Goal: Information Seeking & Learning: Find specific fact

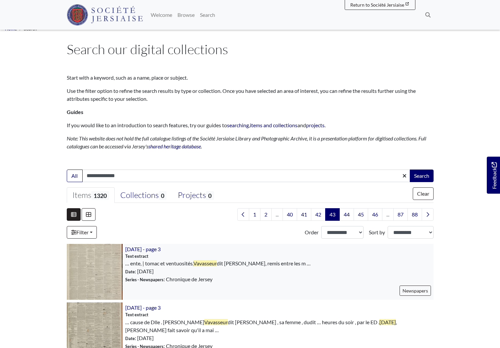
drag, startPoint x: 245, startPoint y: 280, endPoint x: 245, endPoint y: 276, distance: 4.0
click at [245, 280] on div "20th May 1857 - page 3 Text extract … ente, | tomac et ventuosités, Vavasseur D…" at bounding box center [278, 272] width 311 height 56
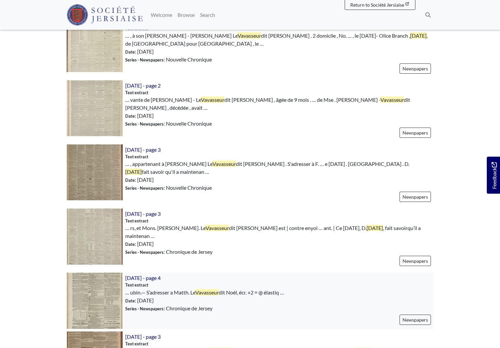
scroll to position [635, 0]
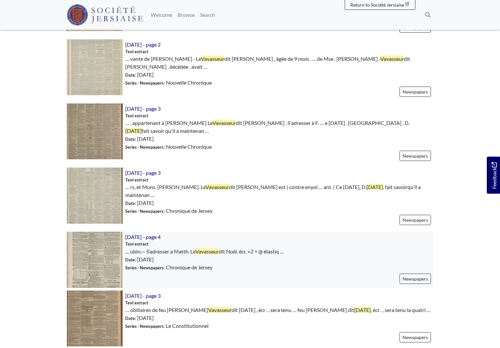
click at [93, 247] on img at bounding box center [95, 260] width 56 height 56
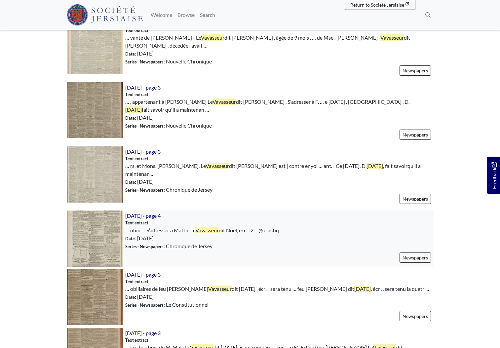
scroll to position [762, 0]
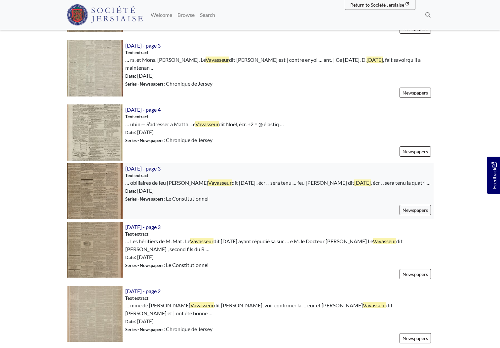
click at [108, 184] on img at bounding box center [95, 191] width 56 height 56
click at [97, 239] on img at bounding box center [95, 250] width 56 height 56
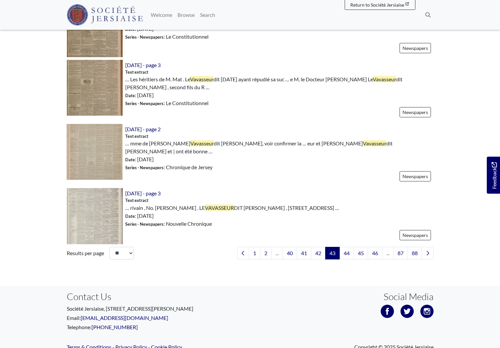
scroll to position [928, 0]
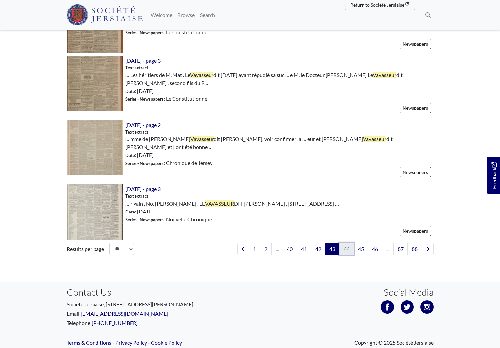
click at [349, 243] on link "44" at bounding box center [347, 249] width 15 height 13
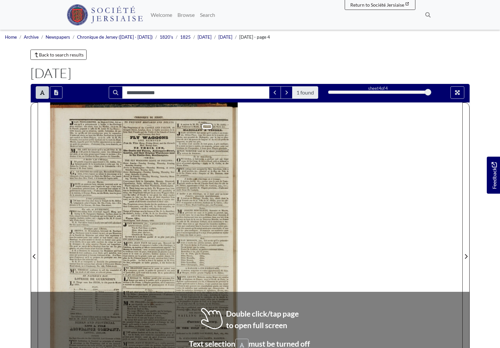
click at [231, 331] on div "CHRONIQUE nae wmv cars n-~ —— EAN POINGDESTRE, du Mont-d-l’Abbé, fait sa- voir …" at bounding box center [150, 253] width 200 height 300
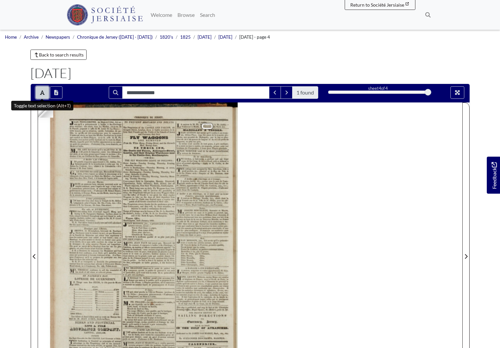
click at [43, 93] on icon "Toggle text selection (Alt+T)" at bounding box center [42, 92] width 5 height 5
click at [460, 93] on icon "Full screen mode" at bounding box center [457, 92] width 5 height 5
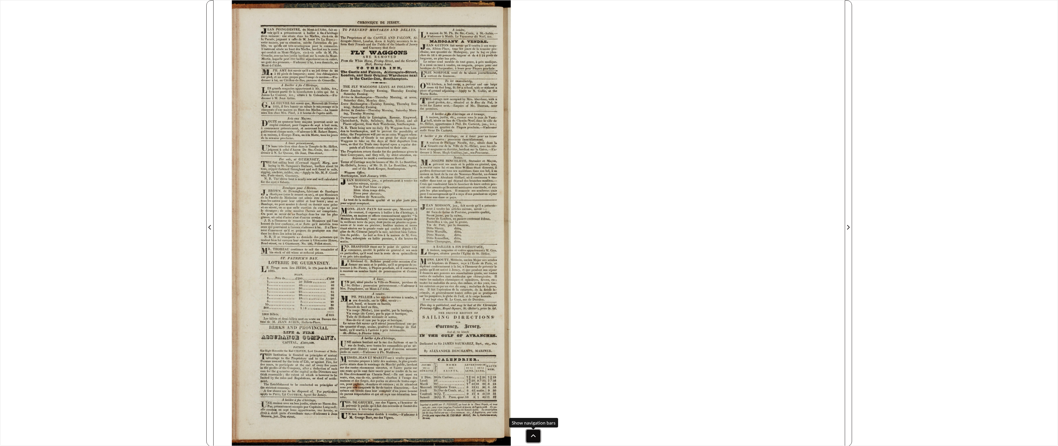
click at [500, 348] on button at bounding box center [533, 436] width 14 height 13
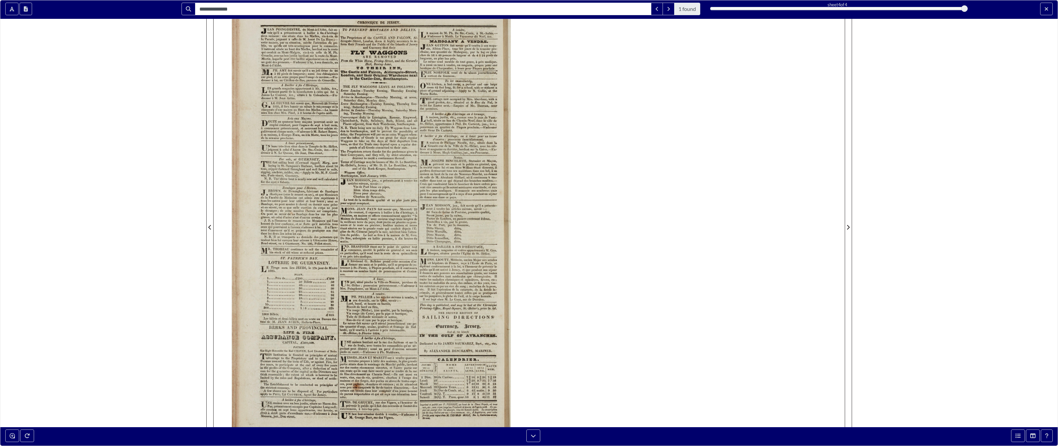
click at [500, 10] on div at bounding box center [1014, 9] width 88 height 13
click at [500, 8] on button "Exit full screen mode" at bounding box center [1046, 9] width 13 height 13
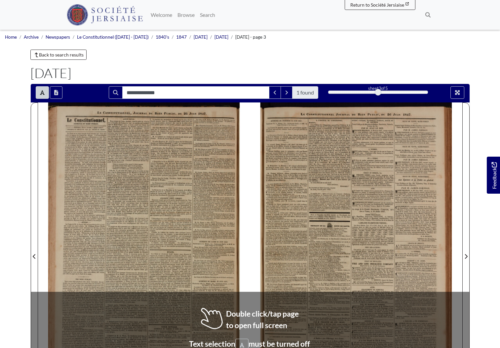
scroll to position [73, 0]
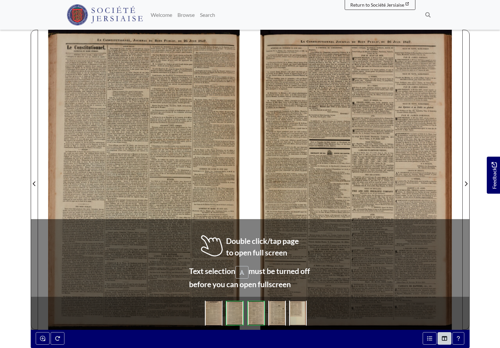
click at [346, 236] on div at bounding box center [356, 180] width 212 height 300
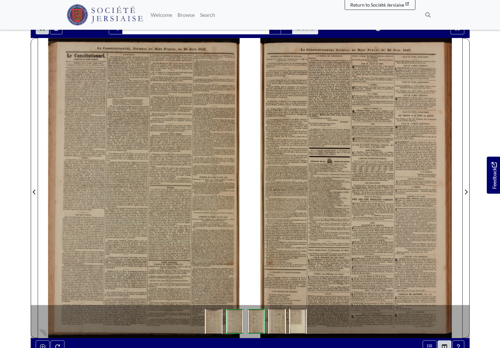
scroll to position [59, 0]
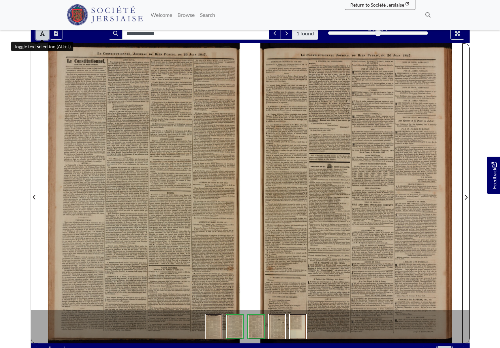
click at [39, 34] on button "Toggle text selection (Alt+T)" at bounding box center [42, 33] width 13 height 13
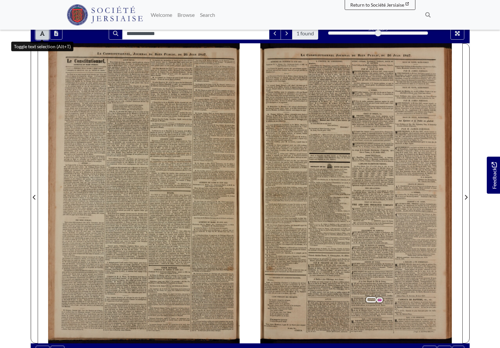
click at [39, 32] on button "Toggle text selection (Alt+T)" at bounding box center [42, 33] width 13 height 13
click at [457, 33] on icon "Full screen mode" at bounding box center [457, 33] width 5 height 5
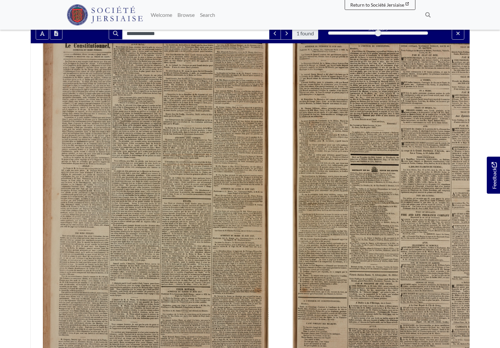
scroll to position [0, 0]
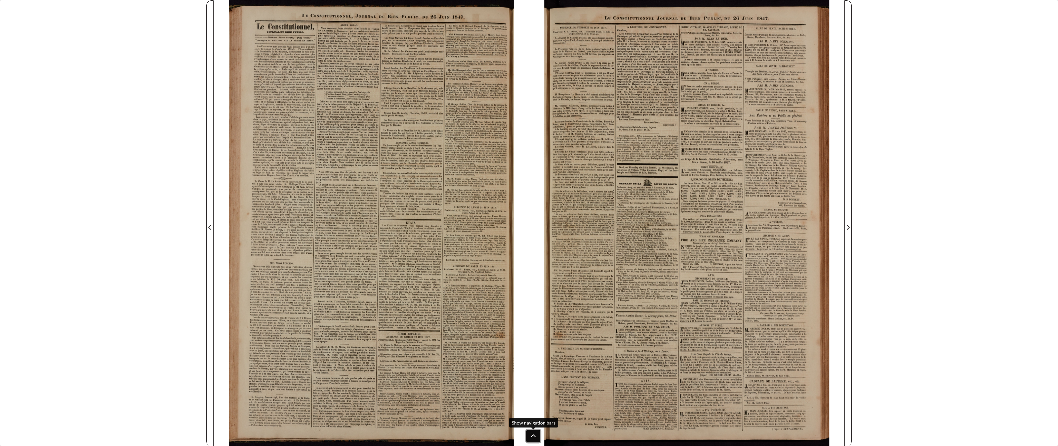
click at [500, 348] on button at bounding box center [533, 436] width 14 height 13
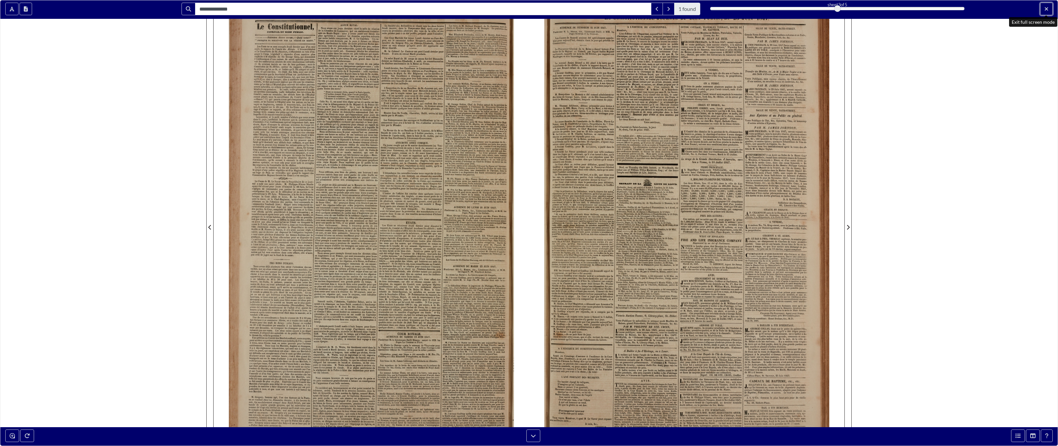
drag, startPoint x: 1049, startPoint y: 8, endPoint x: 1049, endPoint y: 416, distance: 408.4
click at [500, 8] on button "Exit full screen mode" at bounding box center [1046, 9] width 13 height 13
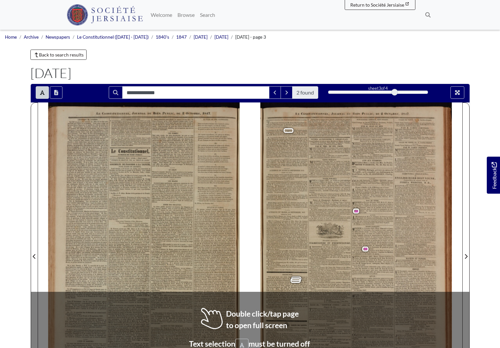
click at [14, 255] on body "Menu" at bounding box center [250, 281] width 500 height 563
click at [15, 256] on body "Menu" at bounding box center [250, 281] width 500 height 563
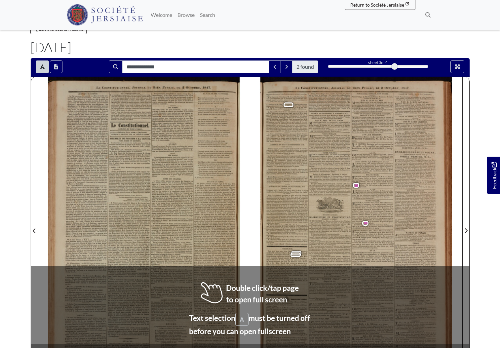
scroll to position [122, 0]
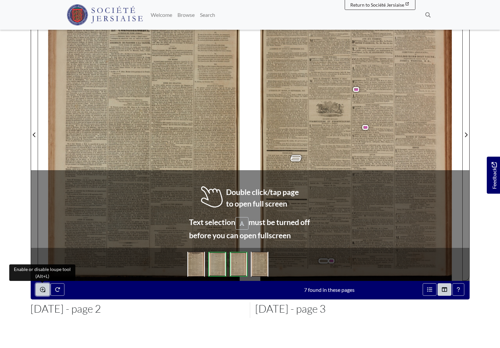
click at [43, 293] on button "Enable or disable loupe tool (Alt+L)" at bounding box center [43, 289] width 14 height 13
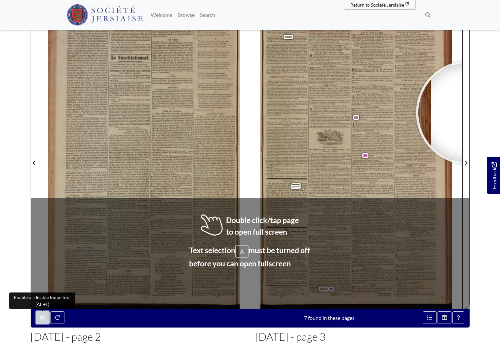
scroll to position [85, 0]
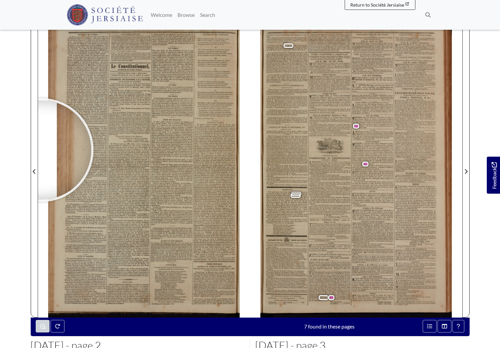
click at [26, 144] on section "**********" at bounding box center [250, 168] width 450 height 338
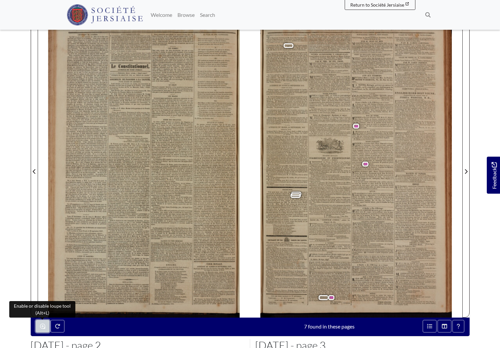
click at [43, 327] on icon "Enable or disable loupe tool (Alt+L)" at bounding box center [42, 326] width 5 height 5
drag, startPoint x: 16, startPoint y: 99, endPoint x: 15, endPoint y: 117, distance: 18.2
click at [15, 117] on body "Menu" at bounding box center [250, 196] width 500 height 563
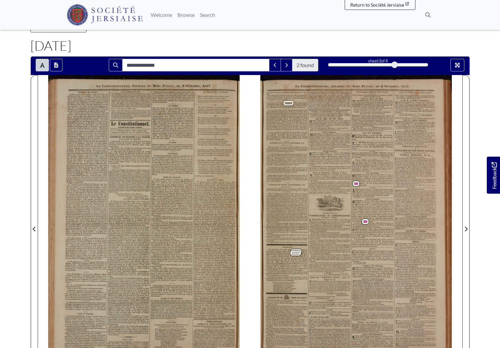
scroll to position [15, 0]
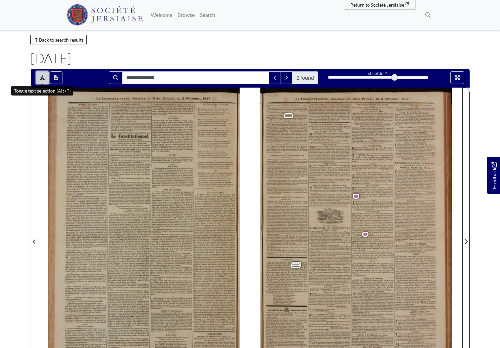
click at [39, 77] on button "Toggle text selection (Alt+T)" at bounding box center [42, 77] width 13 height 13
click at [458, 77] on icon "Full screen mode" at bounding box center [457, 77] width 5 height 5
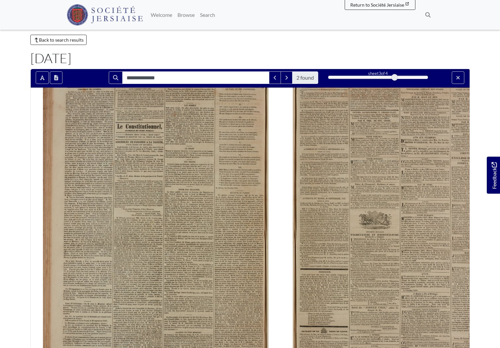
scroll to position [0, 0]
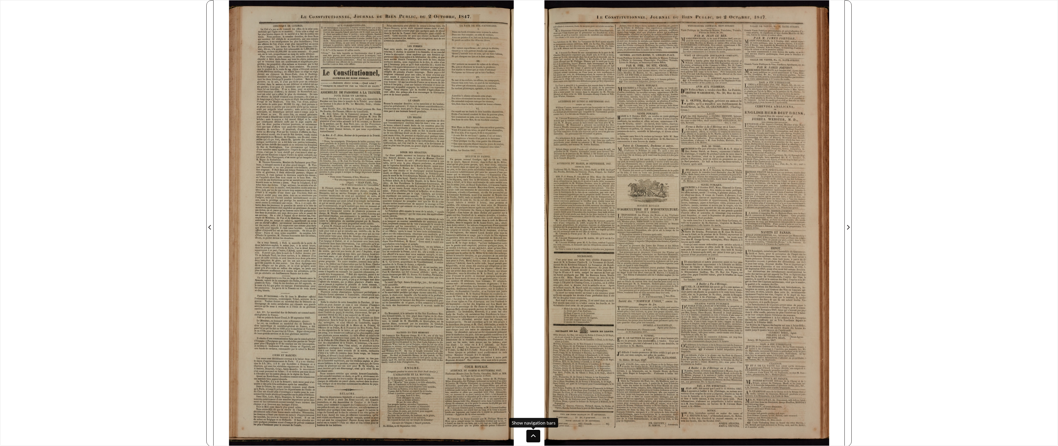
click at [500, 348] on div "**********" at bounding box center [529, 223] width 1058 height 446
click at [500, 348] on icon at bounding box center [533, 436] width 5 height 5
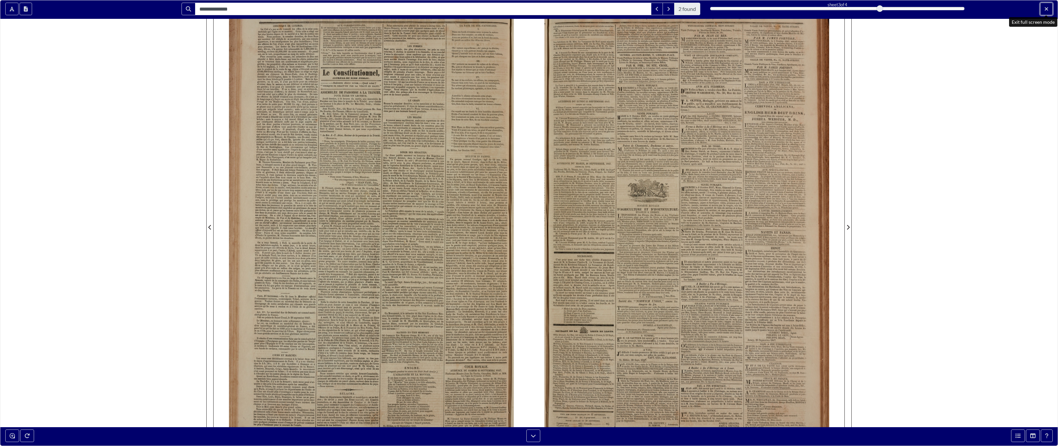
drag, startPoint x: 1048, startPoint y: 5, endPoint x: 1048, endPoint y: 413, distance: 408.4
click at [500, 5] on button "Exit full screen mode" at bounding box center [1046, 9] width 13 height 13
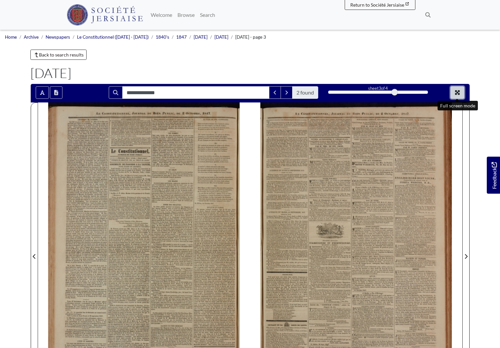
click at [460, 93] on icon "Full screen mode" at bounding box center [457, 92] width 5 height 5
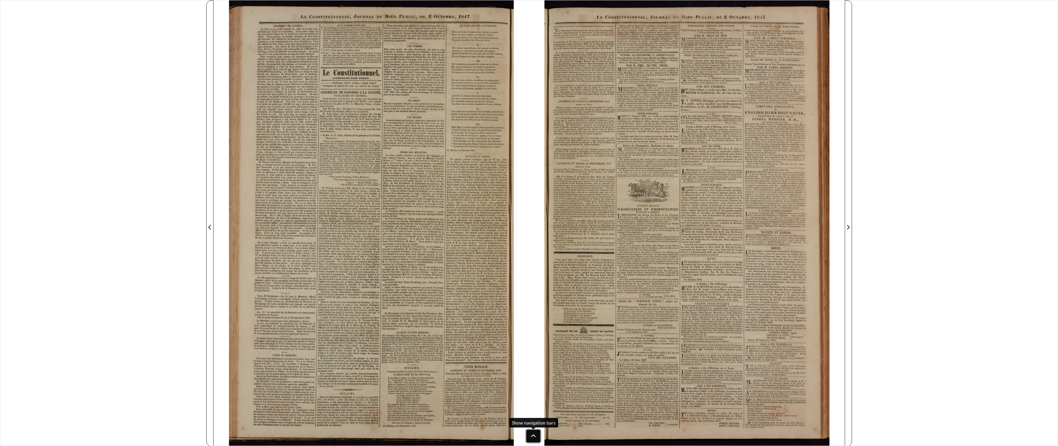
click at [500, 348] on button at bounding box center [533, 436] width 14 height 13
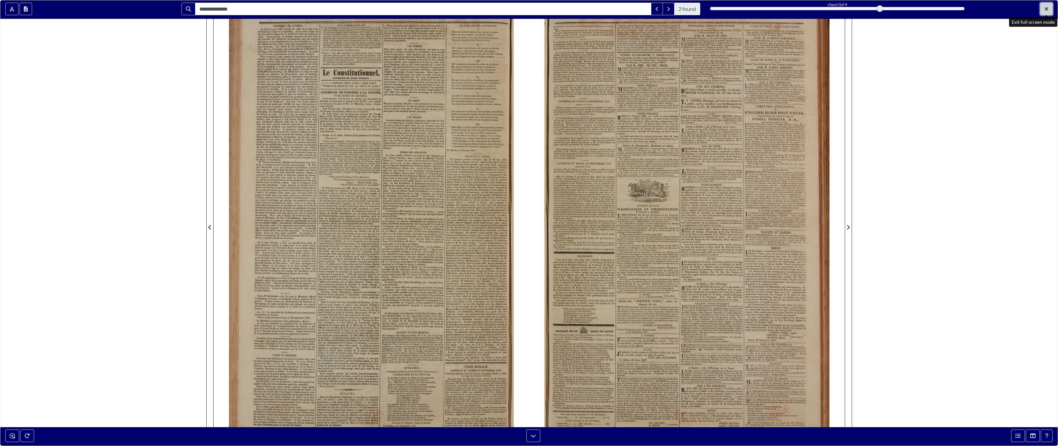
click at [500, 6] on icon "Exit full screen mode" at bounding box center [1047, 8] width 4 height 5
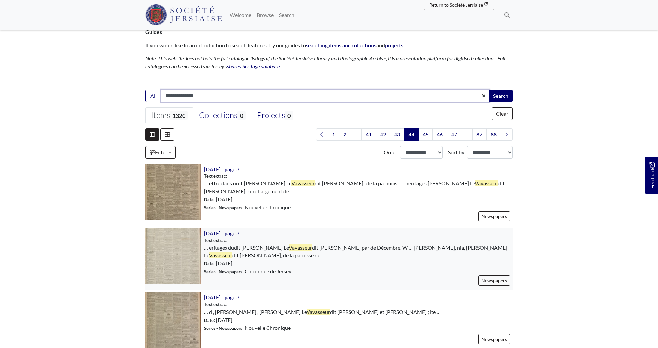
scroll to position [114, 0]
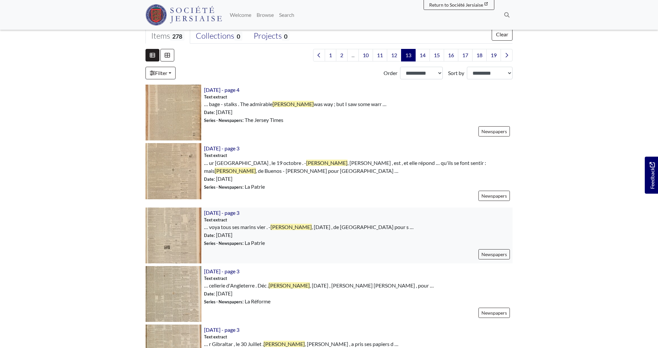
scroll to position [172, 0]
